Goal: Task Accomplishment & Management: Complete application form

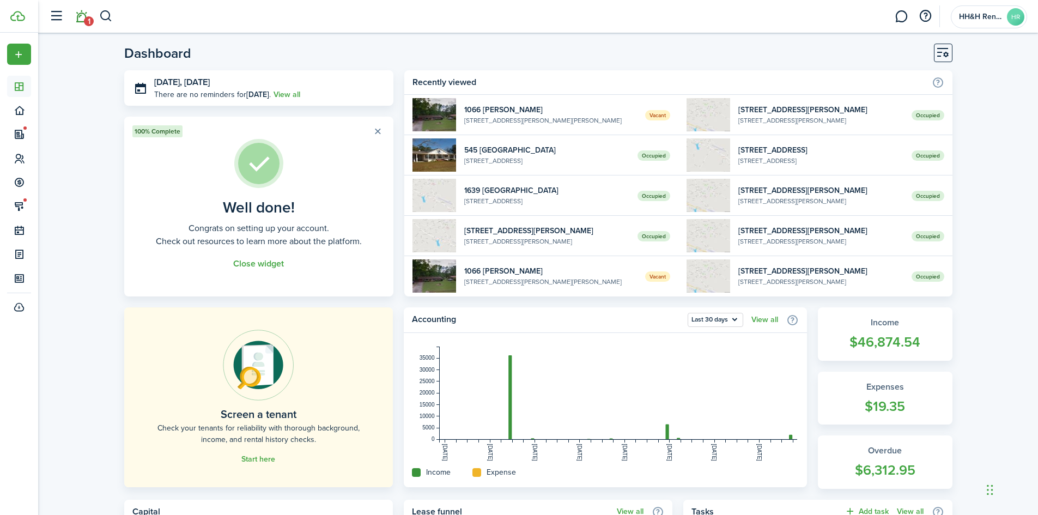
click at [82, 17] on link "1" at bounding box center [81, 17] width 21 height 28
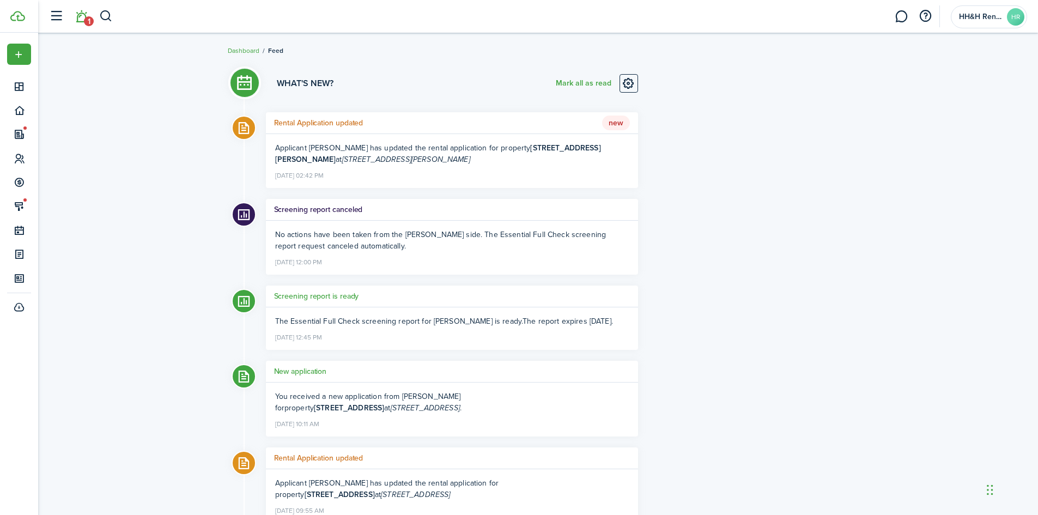
click at [317, 126] on h5 "Rental Application updated" at bounding box center [318, 122] width 89 height 11
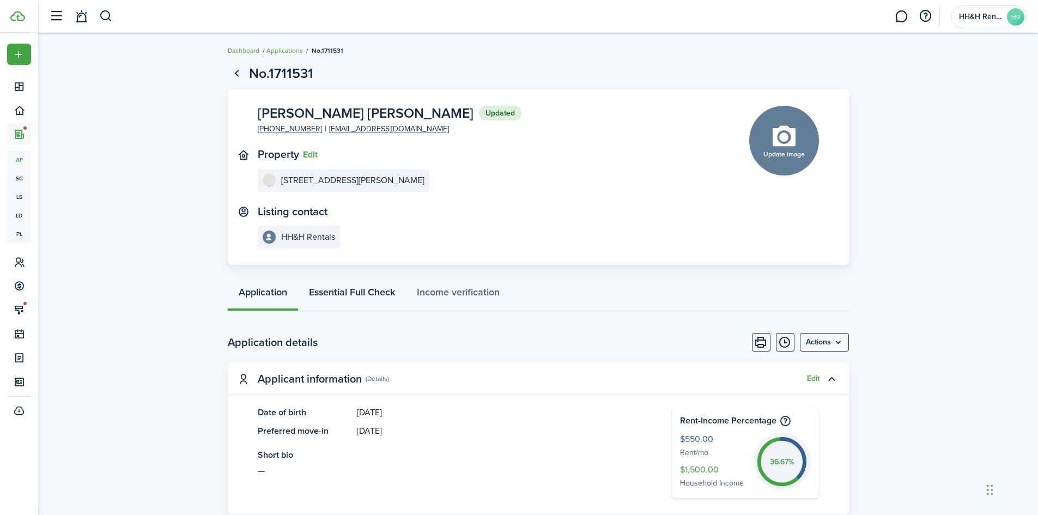
click at [380, 293] on link "Essential Full Check" at bounding box center [352, 294] width 108 height 33
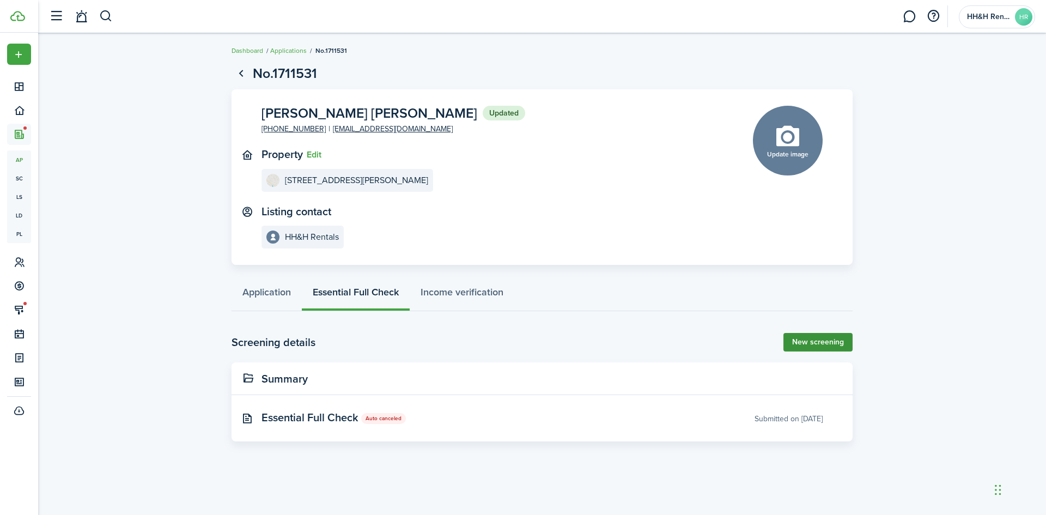
click at [824, 344] on link "New screening" at bounding box center [817, 342] width 69 height 19
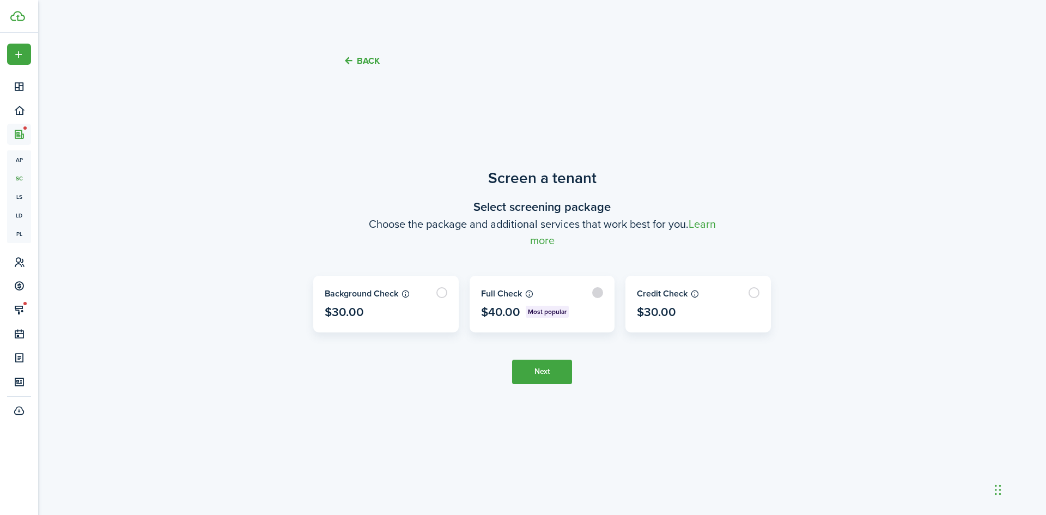
click at [573, 294] on label at bounding box center [542, 304] width 144 height 56
radio input "true"
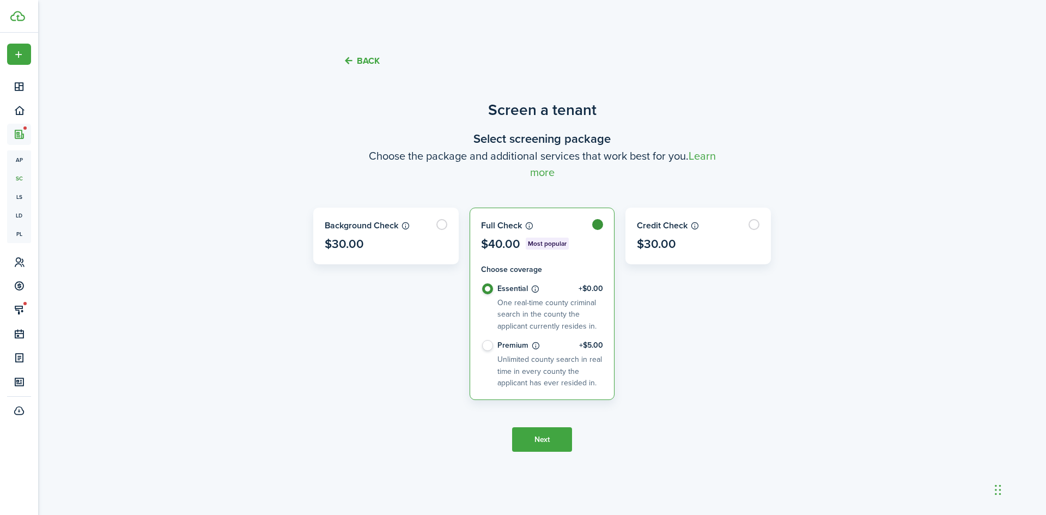
click at [536, 442] on button "Next" at bounding box center [542, 439] width 60 height 25
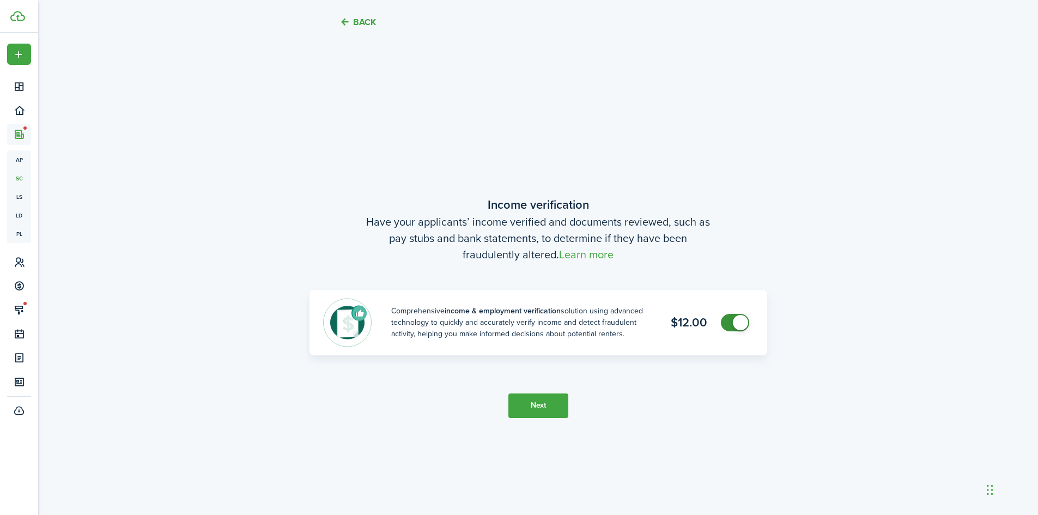
scroll to position [431, 0]
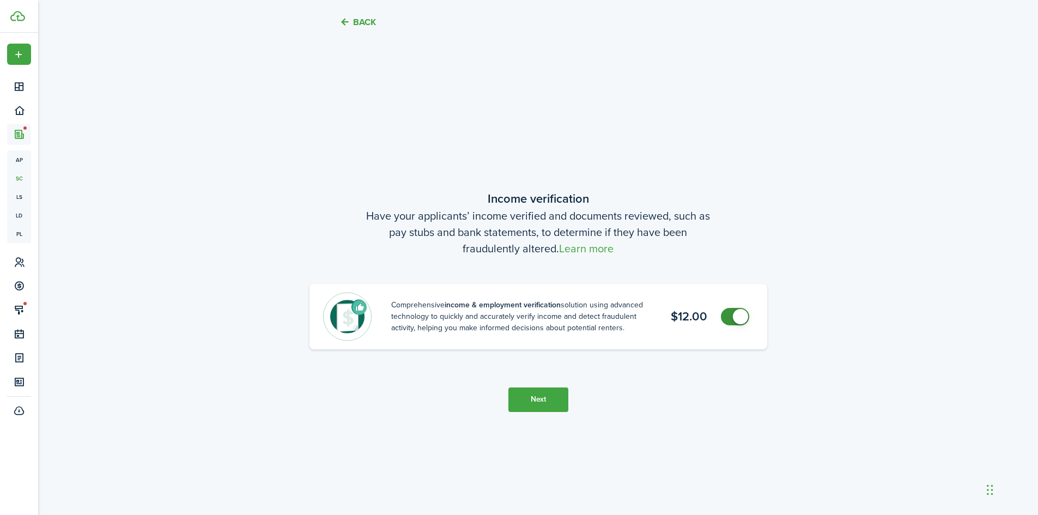
checkbox input "false"
click at [734, 313] on span at bounding box center [740, 316] width 15 height 15
click at [544, 398] on button "Next" at bounding box center [538, 399] width 60 height 25
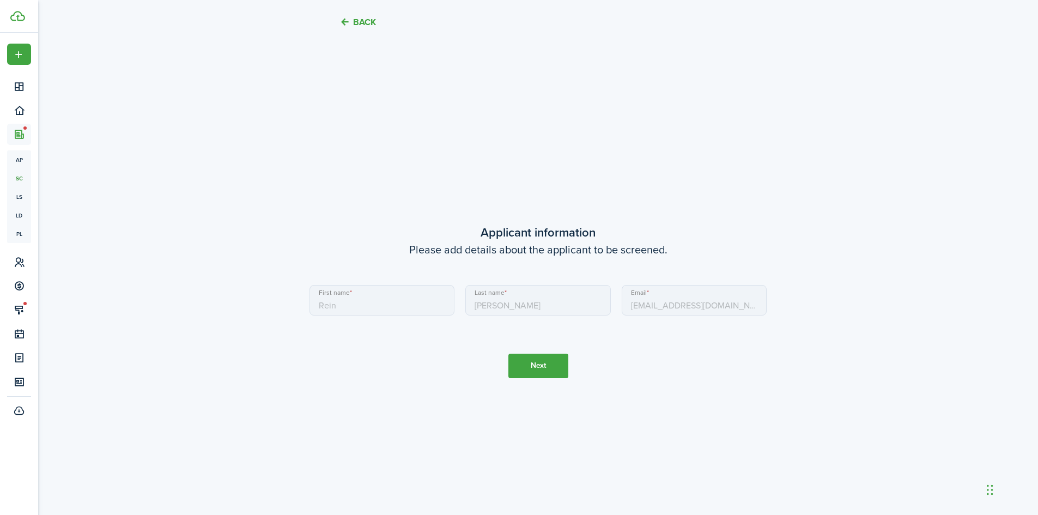
click at [538, 362] on button "Next" at bounding box center [538, 366] width 60 height 25
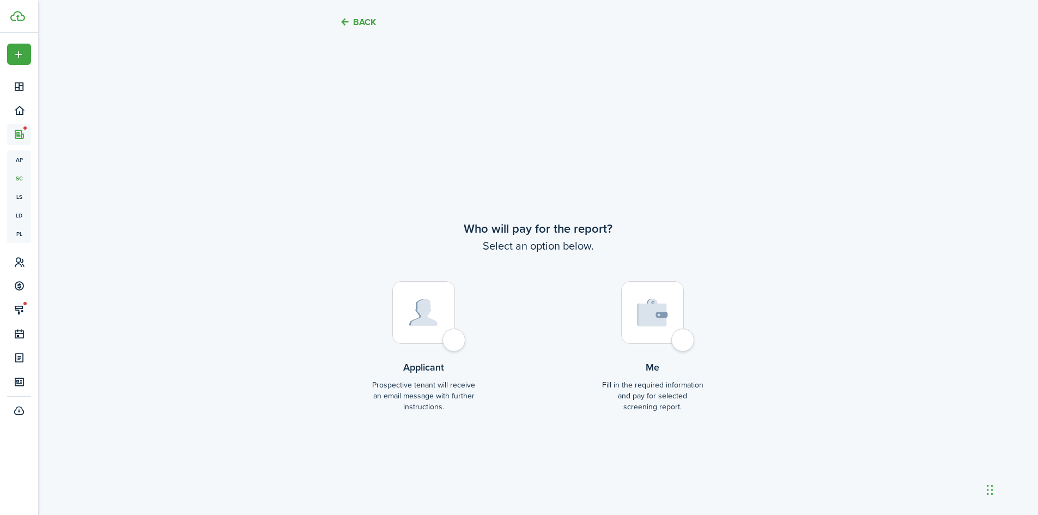
scroll to position [1461, 0]
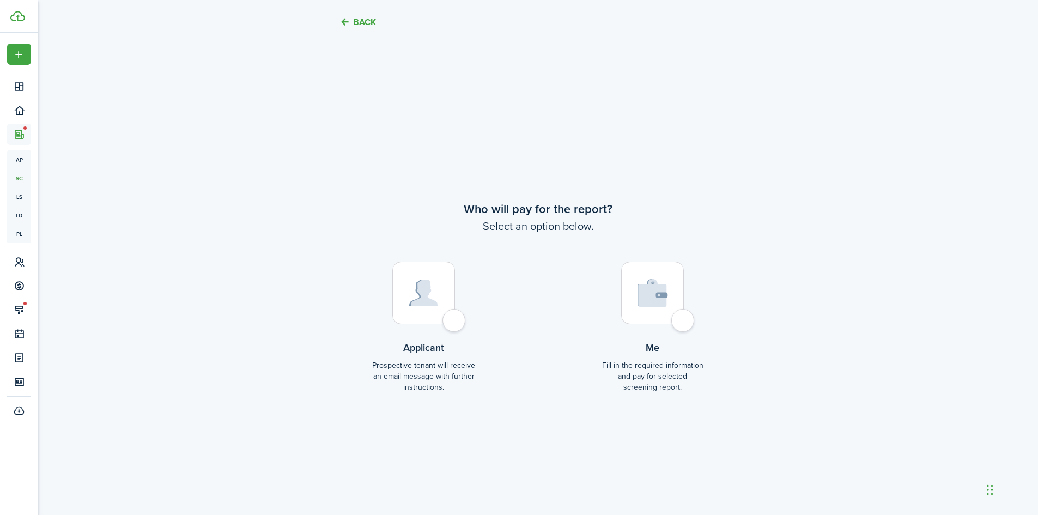
click at [417, 287] on img at bounding box center [423, 293] width 29 height 27
radio input "true"
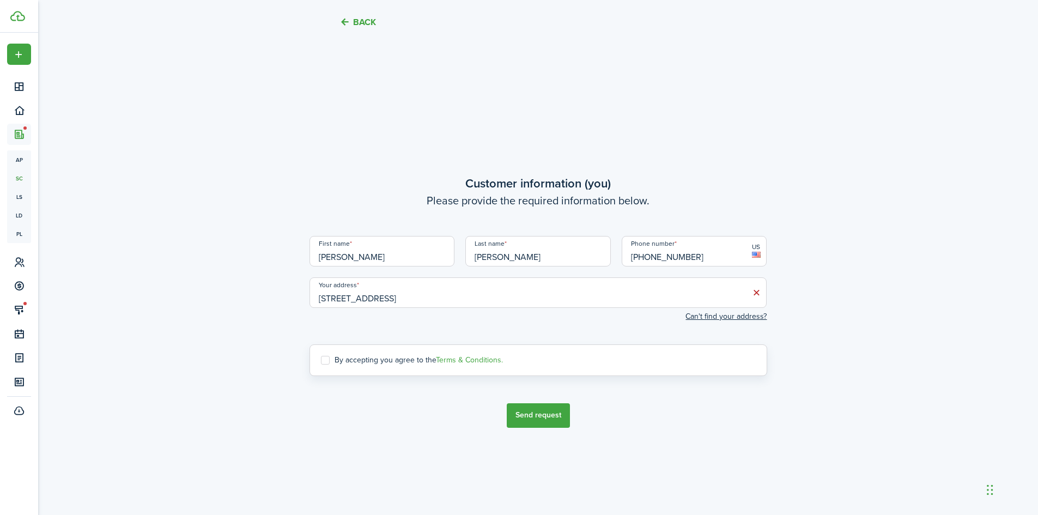
scroll to position [1976, 0]
click at [350, 363] on label "By accepting you agree to the Terms & Conditions." at bounding box center [412, 359] width 182 height 9
click at [321, 360] on input "By accepting you agree to the Terms & Conditions." at bounding box center [320, 359] width 1 height 1
checkbox input "true"
click at [542, 411] on button "Send request" at bounding box center [538, 415] width 63 height 25
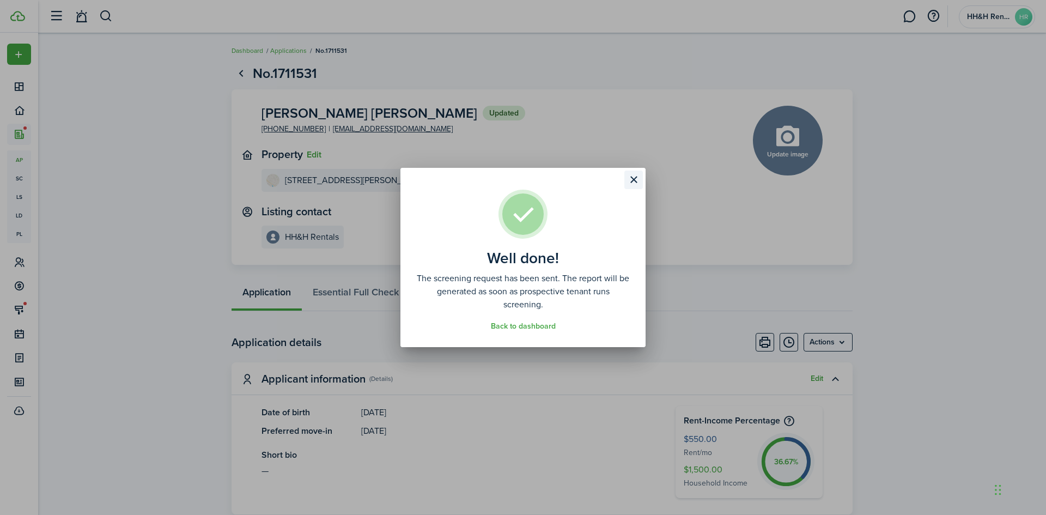
click at [635, 184] on button "Close modal" at bounding box center [633, 180] width 19 height 19
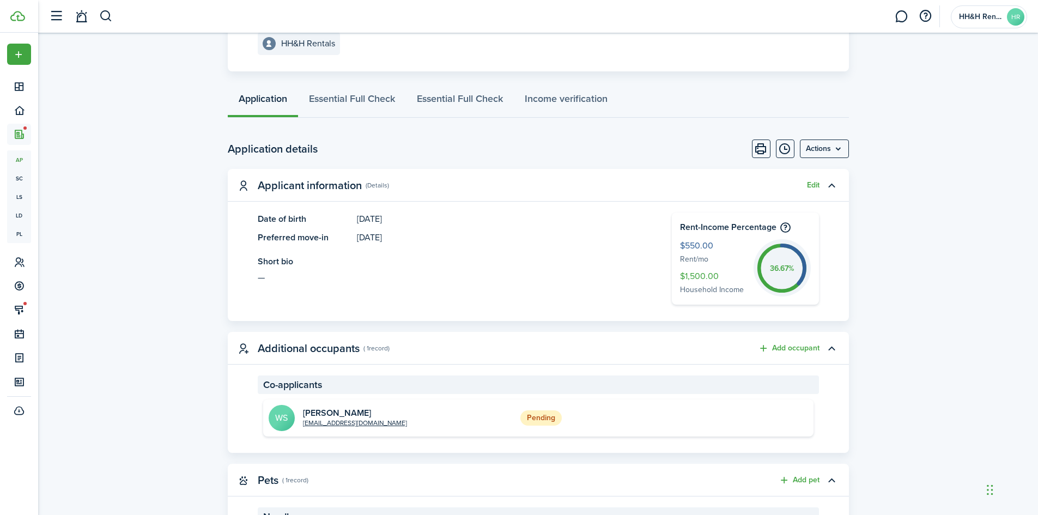
scroll to position [218, 0]
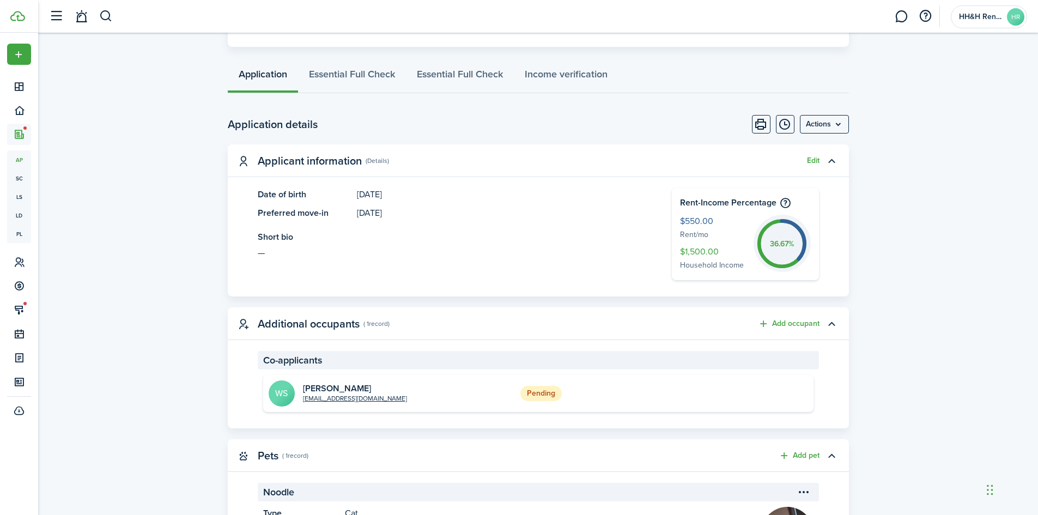
click at [303, 388] on h2 "[PERSON_NAME]" at bounding box center [355, 389] width 104 height 10
click at [279, 386] on avatar-text "WS" at bounding box center [282, 393] width 26 height 26
click at [327, 385] on h2 "[PERSON_NAME]" at bounding box center [355, 389] width 104 height 10
click at [540, 393] on status "Pending" at bounding box center [540, 393] width 41 height 15
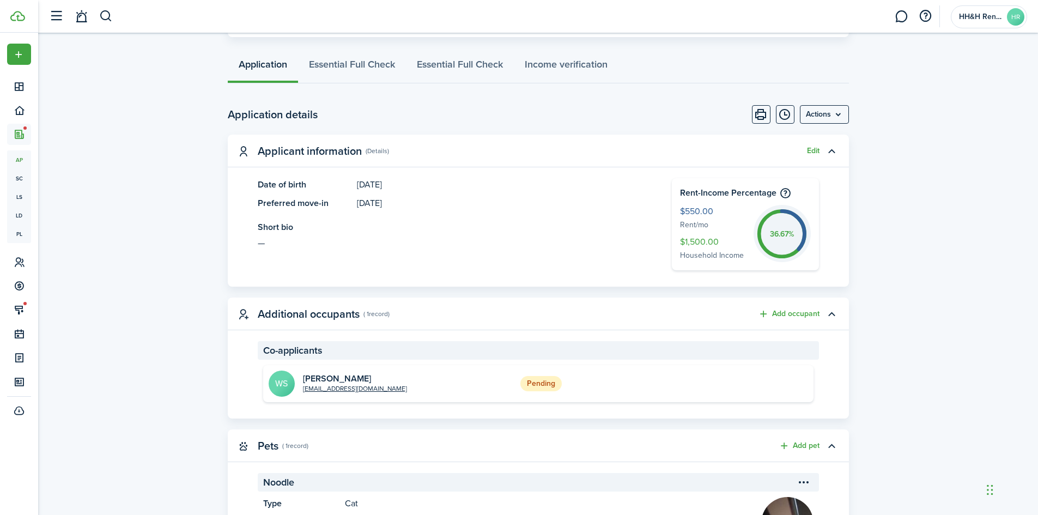
scroll to position [327, 0]
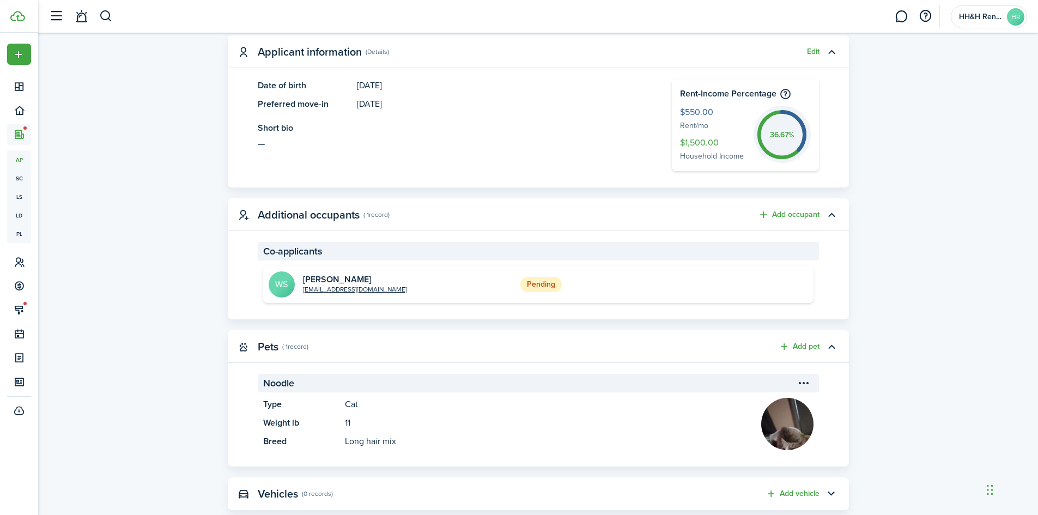
click at [768, 418] on img at bounding box center [787, 424] width 52 height 52
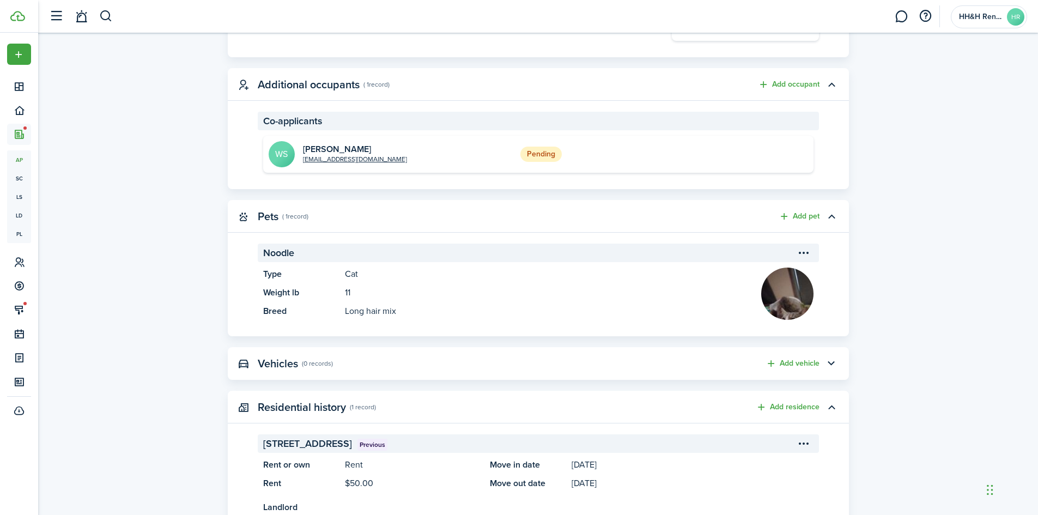
scroll to position [381, 0]
